Goal: Task Accomplishment & Management: Use online tool/utility

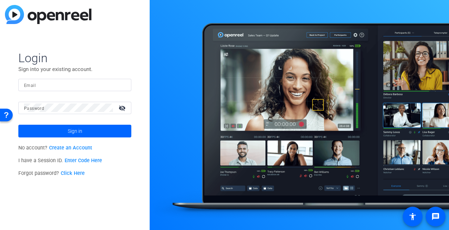
click at [121, 87] on div at bounding box center [75, 85] width 102 height 12
type input "[EMAIL_ADDRESS][DOMAIN_NAME]"
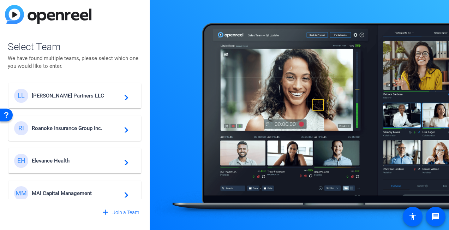
click at [72, 189] on div "MM MAI Capital Management navigate_next" at bounding box center [74, 193] width 121 height 14
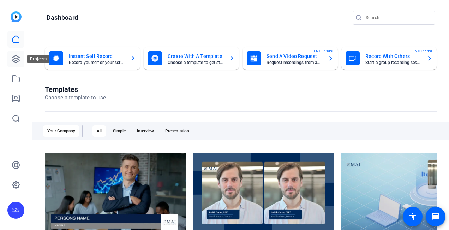
click at [10, 59] on link at bounding box center [15, 58] width 17 height 17
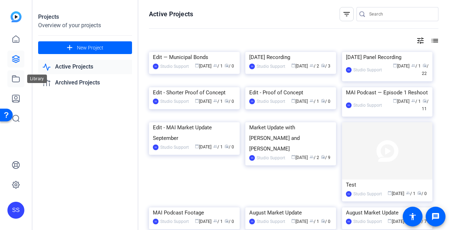
click at [14, 78] on icon at bounding box center [16, 78] width 8 height 8
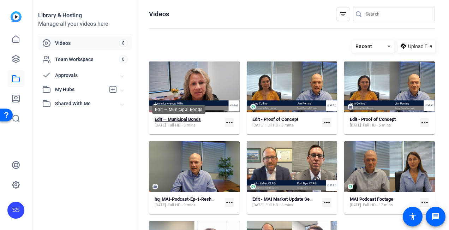
click at [195, 120] on strong "Edit — Municipal Bonds" at bounding box center [177, 118] width 46 height 5
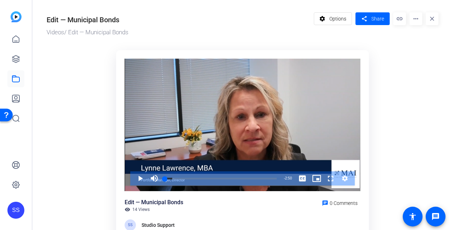
click at [413, 18] on mat-icon "more_horiz" at bounding box center [415, 18] width 13 height 13
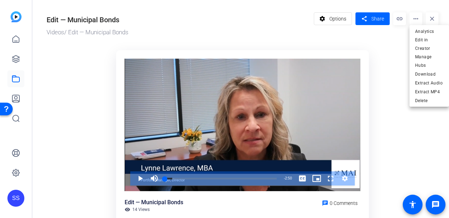
click at [18, 195] on div at bounding box center [224, 109] width 449 height 218
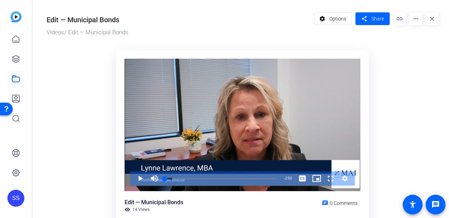
click at [18, 198] on div "SS" at bounding box center [15, 197] width 17 height 17
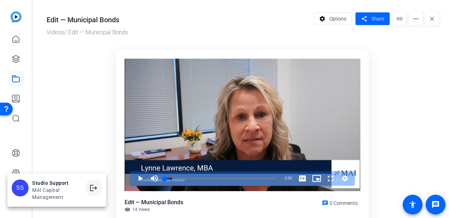
click at [93, 187] on mat-icon "logout" at bounding box center [93, 187] width 8 height 8
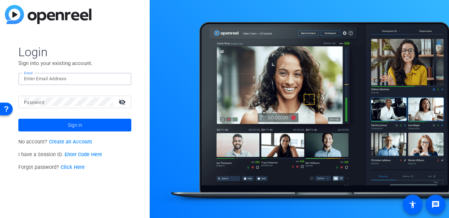
click at [89, 81] on input "Email" at bounding box center [75, 78] width 102 height 8
click at [115, 76] on input "Email" at bounding box center [75, 78] width 102 height 8
click at [123, 79] on div at bounding box center [121, 78] width 8 height 8
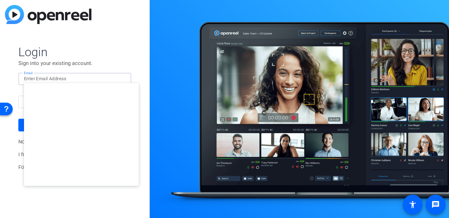
type input "studiosupport+3@openreel.com"
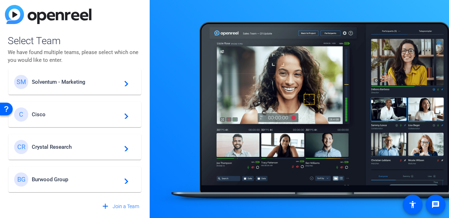
scroll to position [30, 0]
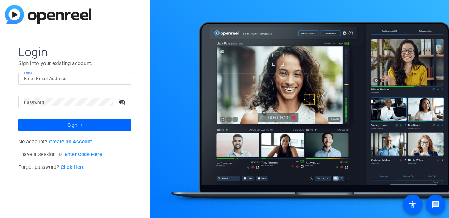
click at [97, 80] on input "Email" at bounding box center [75, 78] width 102 height 8
click at [123, 77] on div at bounding box center [121, 78] width 8 height 8
type input "studiosupport+2@openreel.com"
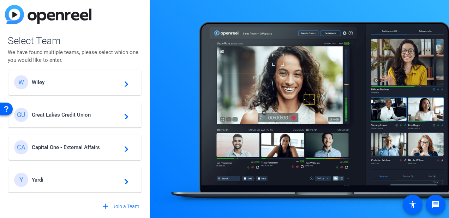
scroll to position [8, 0]
click at [70, 176] on span "Yardi" at bounding box center [76, 179] width 88 height 6
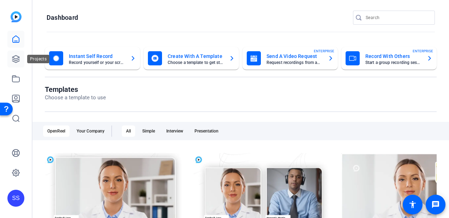
click at [23, 61] on link at bounding box center [15, 58] width 17 height 17
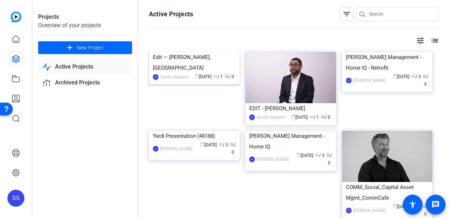
click at [200, 73] on div "Edit — Bronwen Harbour, Levcor" at bounding box center [194, 62] width 83 height 21
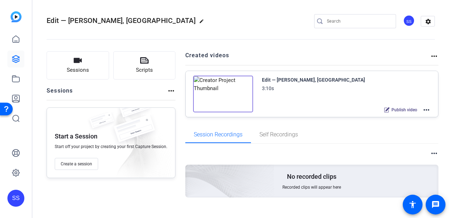
click at [430, 109] on mat-icon "more_horiz" at bounding box center [426, 109] width 8 height 8
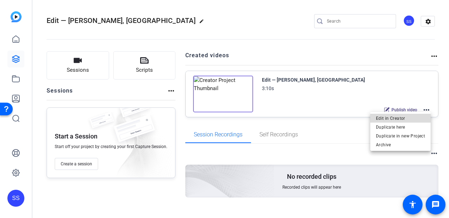
click at [419, 115] on span "Edit in Creator" at bounding box center [400, 118] width 49 height 8
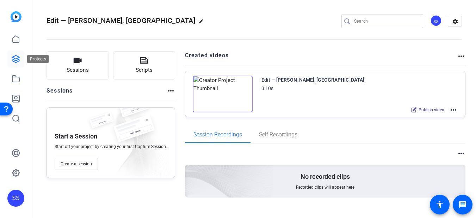
click at [17, 60] on icon at bounding box center [16, 59] width 8 height 8
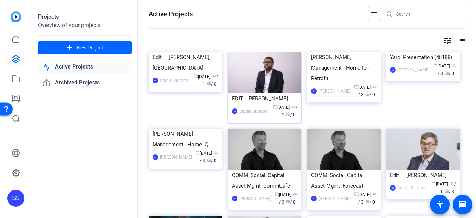
click at [267, 104] on div "EDIT - Pennrose Samuel Lopez" at bounding box center [265, 98] width 66 height 11
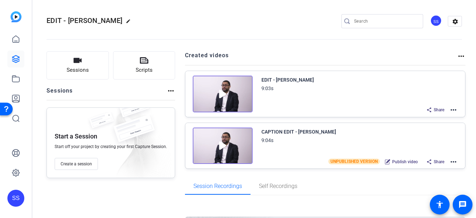
click at [448, 110] on mat-icon "more_horiz" at bounding box center [454, 109] width 8 height 8
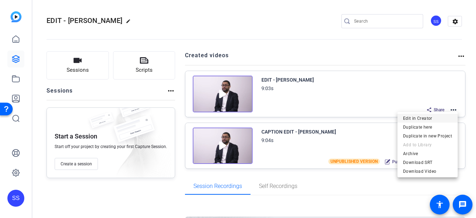
click at [443, 117] on span "Edit in Creator" at bounding box center [427, 118] width 49 height 8
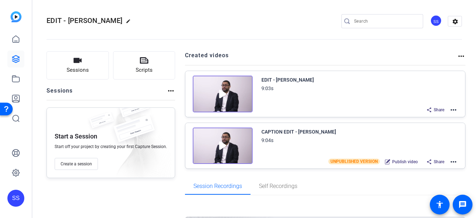
click at [233, 97] on img at bounding box center [223, 93] width 60 height 37
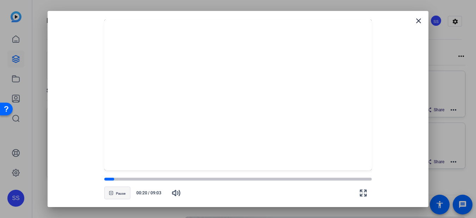
click at [127, 196] on span "button" at bounding box center [117, 192] width 25 height 17
click at [421, 20] on mat-icon "close" at bounding box center [419, 21] width 8 height 8
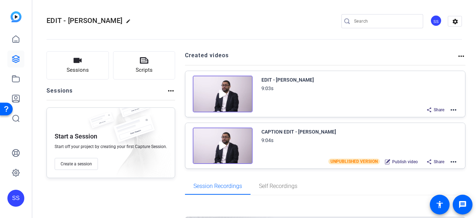
click at [448, 108] on mat-icon "more_horiz" at bounding box center [454, 109] width 8 height 8
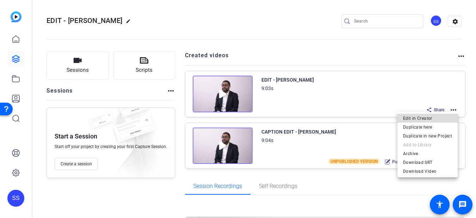
click at [444, 114] on span "Edit in Creator" at bounding box center [427, 118] width 49 height 8
